Goal: Find specific page/section: Find specific page/section

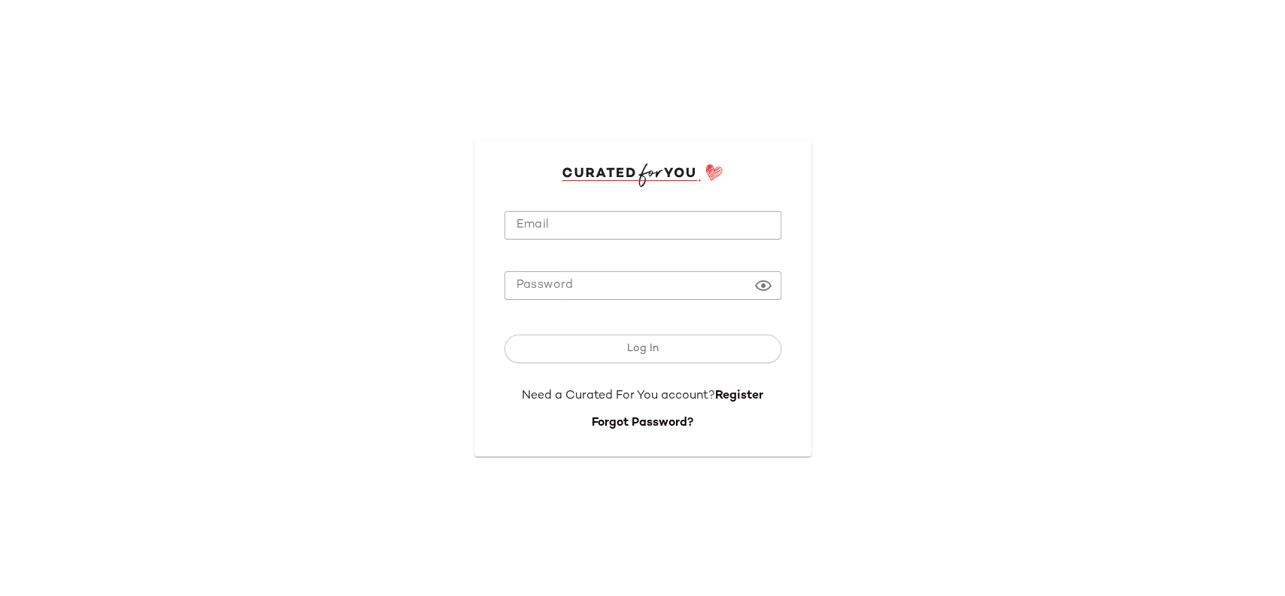
type input "**********"
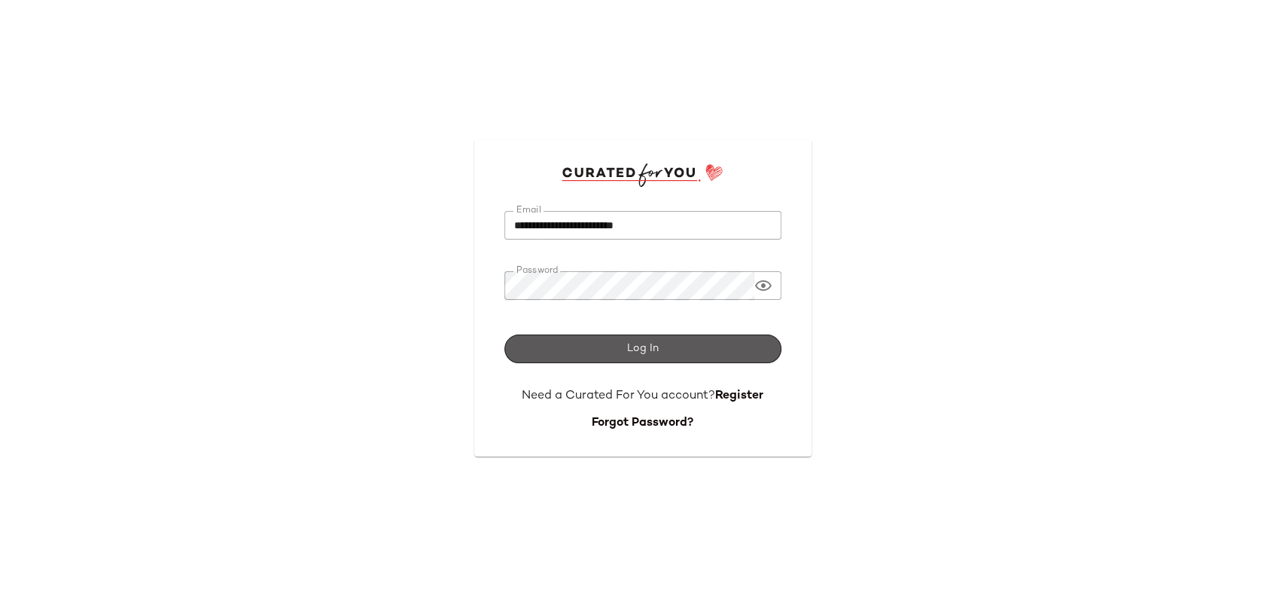
click at [631, 352] on span "Log In" at bounding box center [643, 349] width 32 height 12
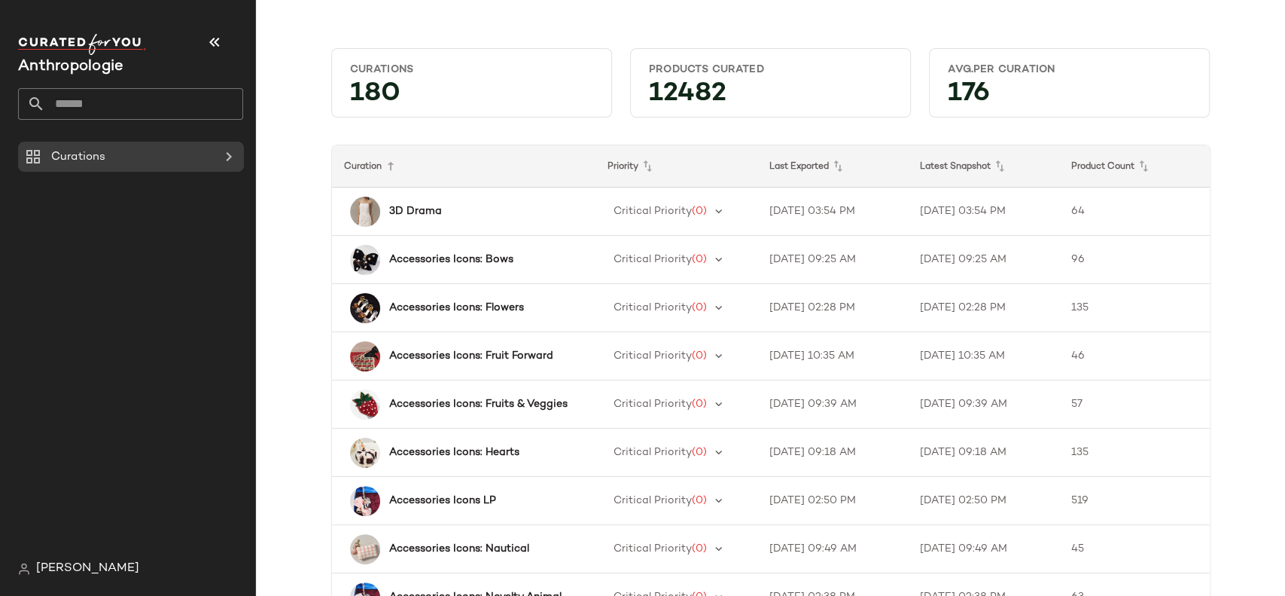
click at [104, 136] on div "Anthropologie" at bounding box center [136, 82] width 237 height 117
click at [109, 157] on div "Curations" at bounding box center [132, 156] width 170 height 17
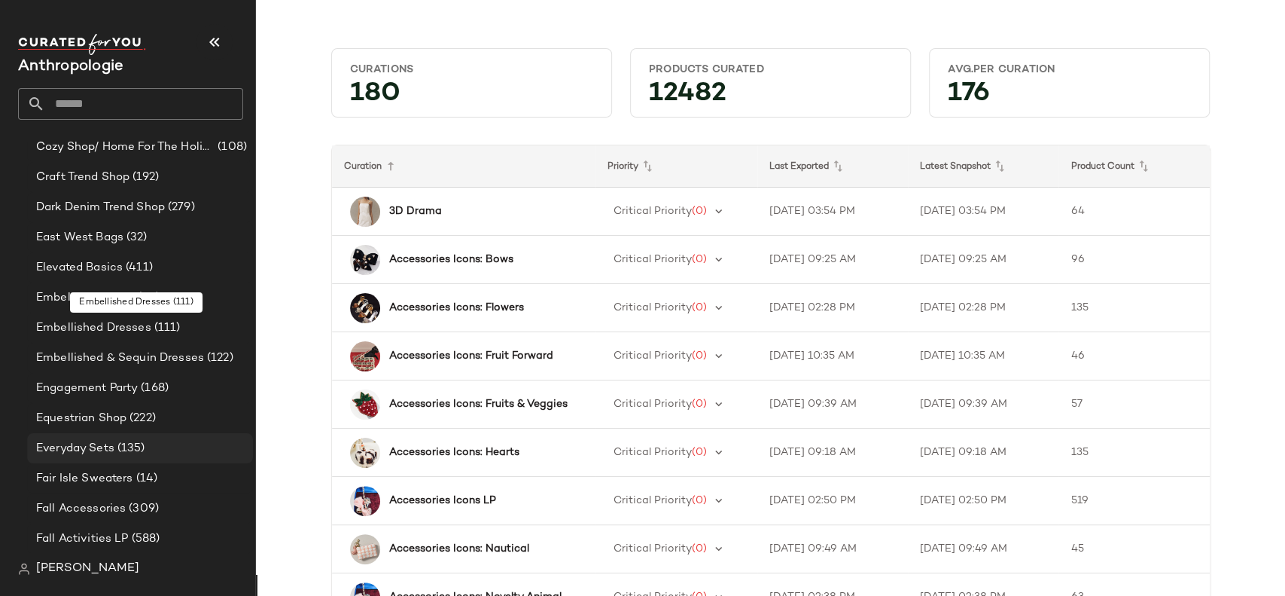
scroll to position [1246, 0]
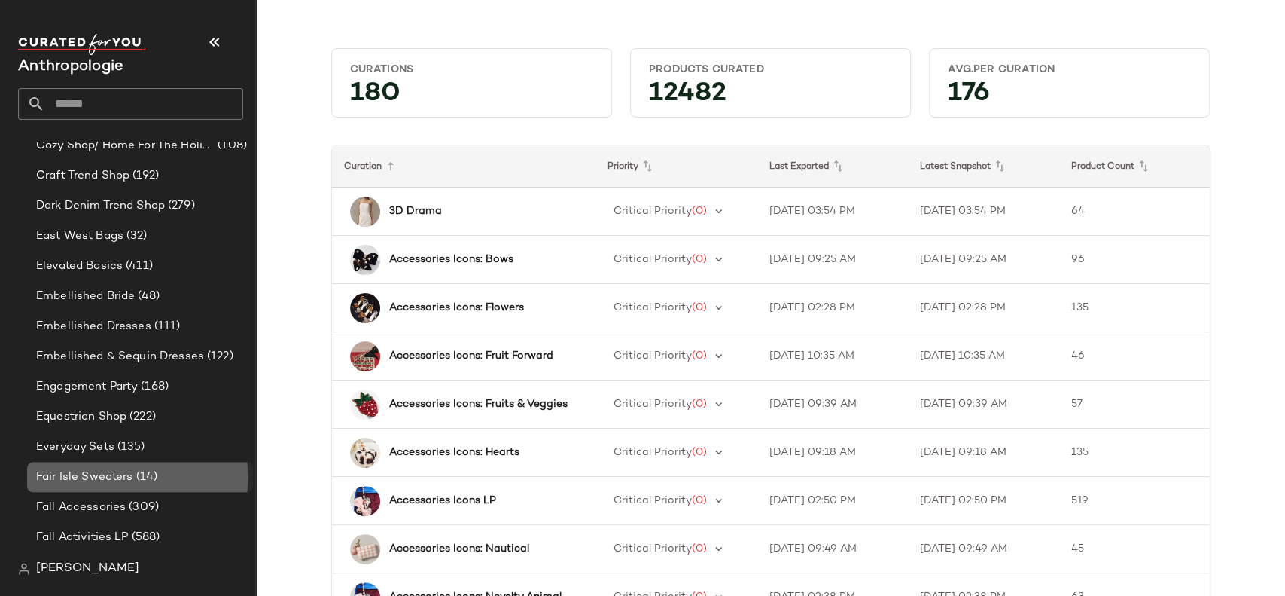
click at [105, 474] on span "Fair Isle Sweaters" at bounding box center [84, 476] width 97 height 17
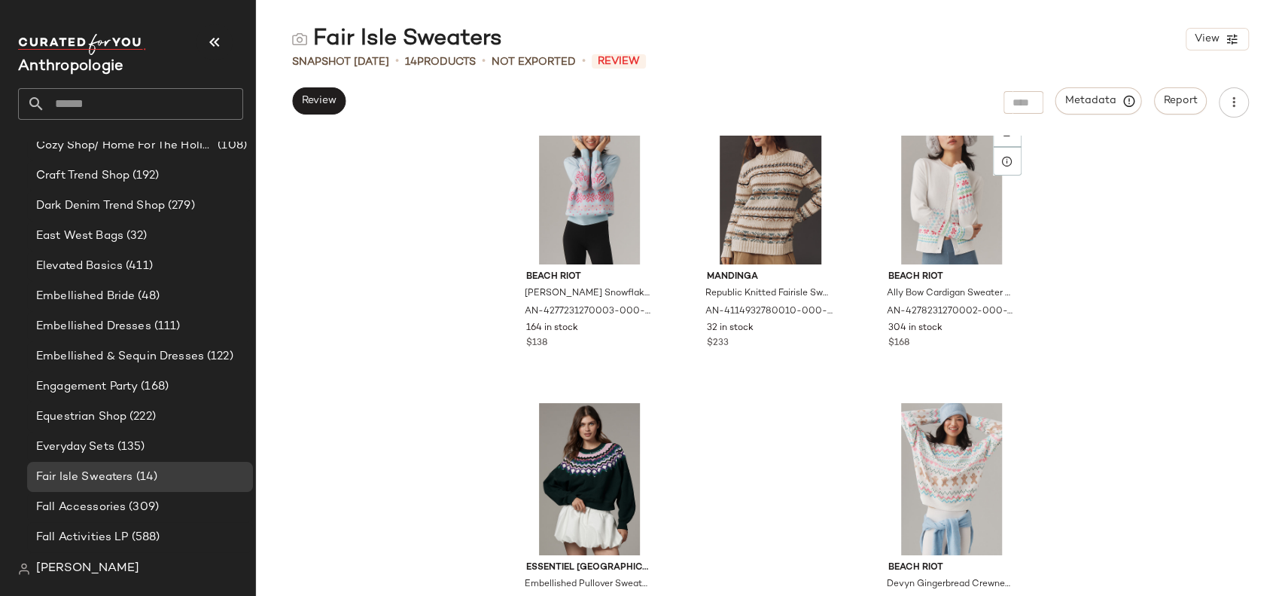
scroll to position [995, 0]
